Goal: Information Seeking & Learning: Learn about a topic

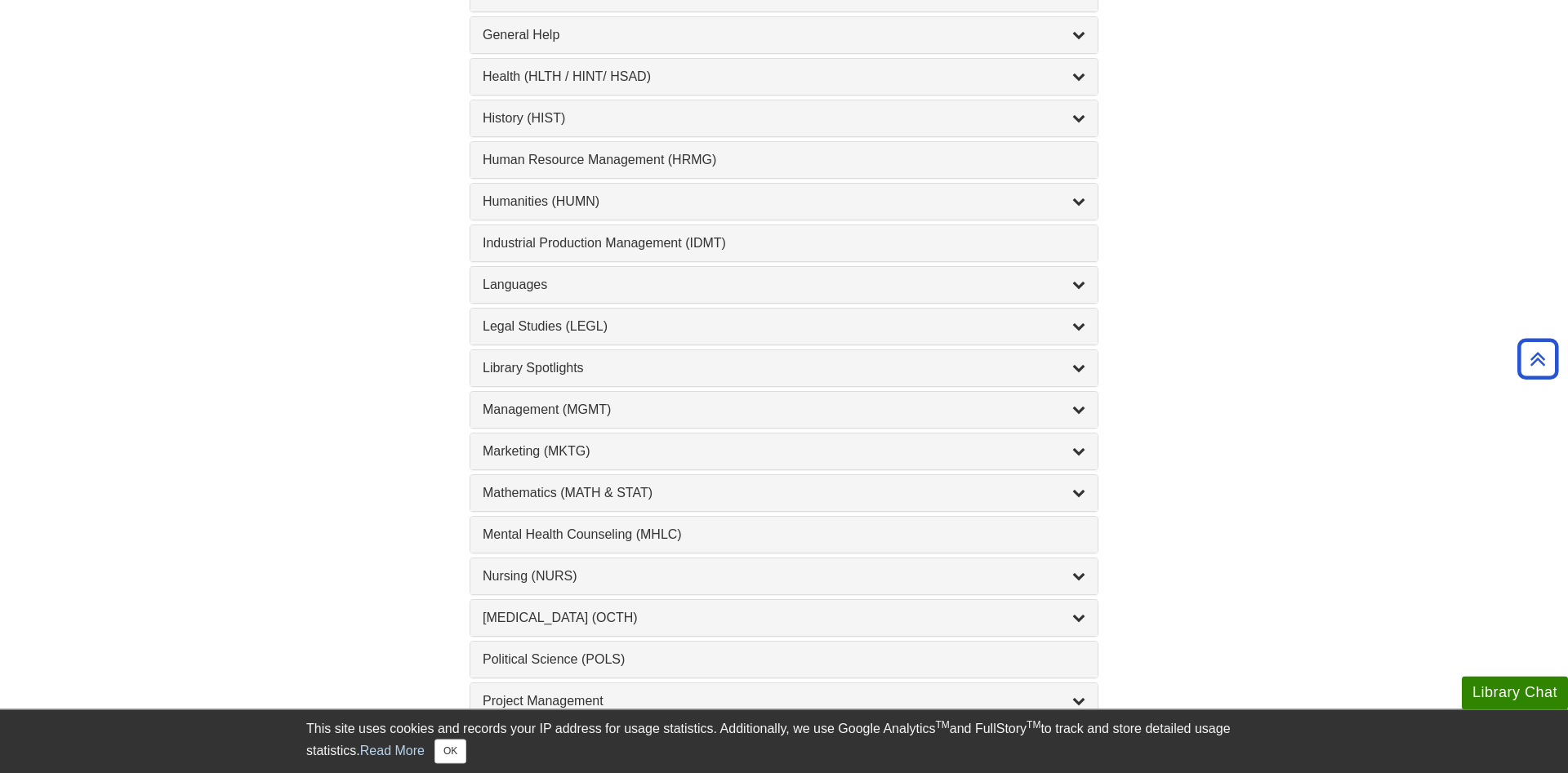
scroll to position [1166, 0]
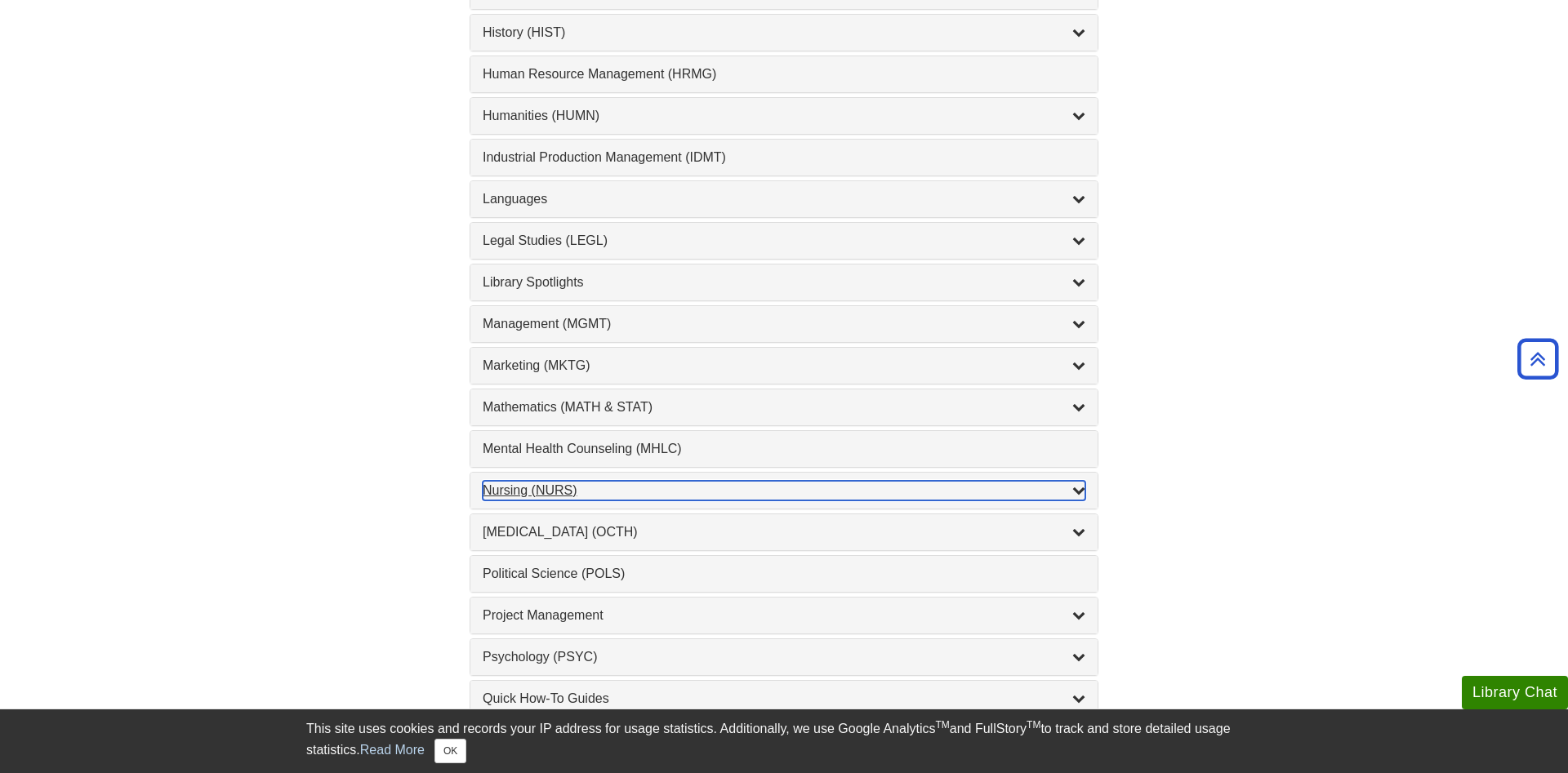
click at [554, 485] on div "Nursing (NURS) , 14 guides" at bounding box center [784, 490] width 603 height 20
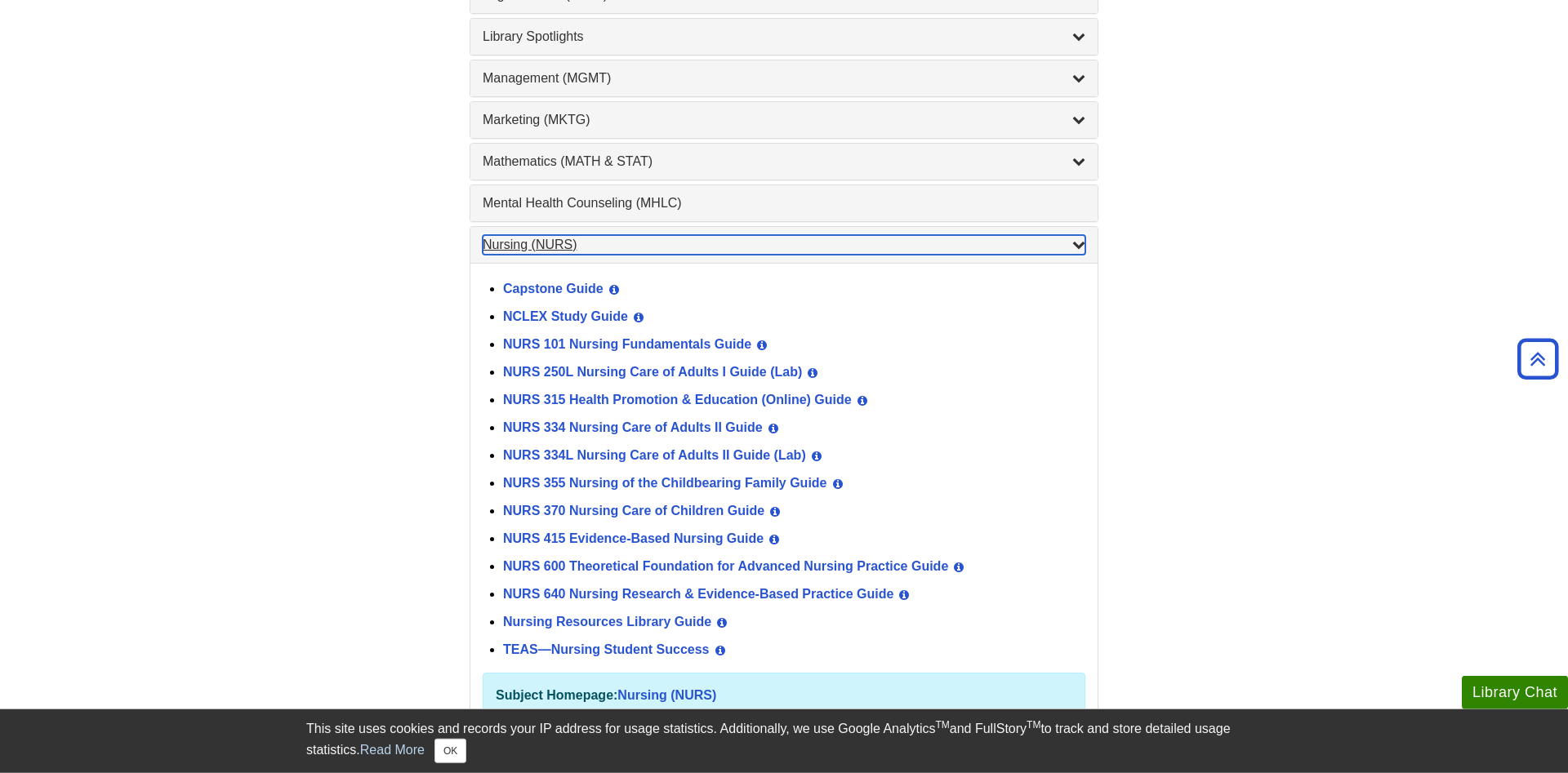
scroll to position [1416, 0]
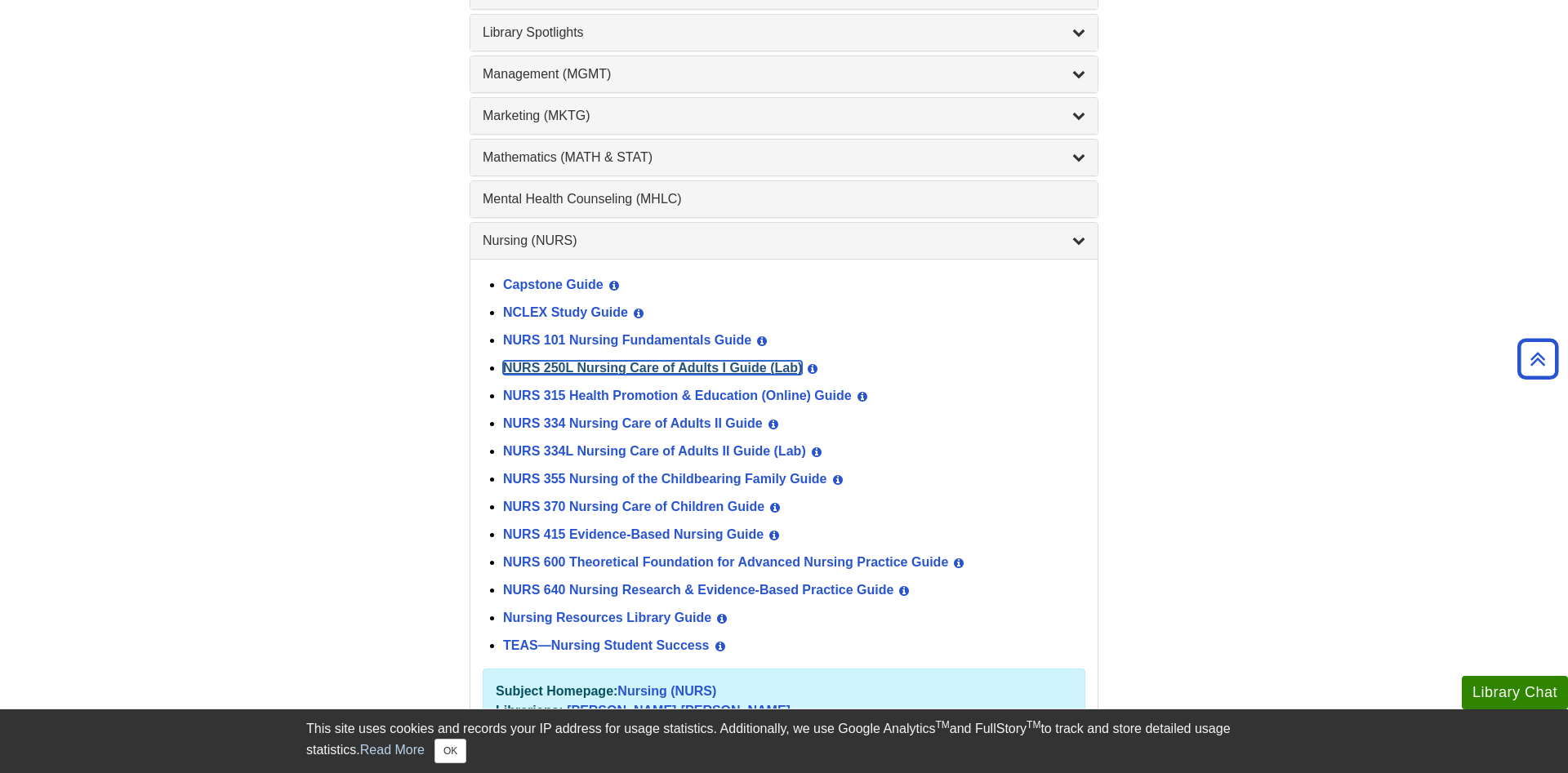
click at [592, 375] on link "NURS 250L Nursing Care of Adults I Guide (Lab)" at bounding box center [652, 368] width 299 height 14
